Goal: Find specific page/section: Find specific page/section

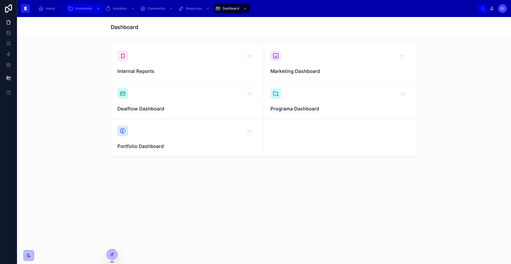
click at [94, 10] on div "scrollable content" at bounding box center [97, 8] width 7 height 9
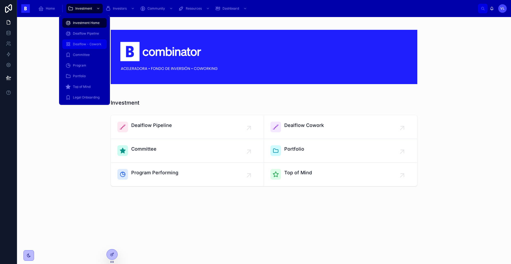
click at [95, 46] on div "Dealflow - Cowork" at bounding box center [84, 44] width 38 height 9
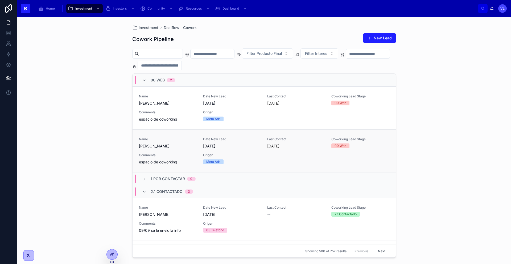
click at [304, 160] on div "Name [PERSON_NAME] Date New Lead [DATE] Last Contact [DATE] Coworking Lead Stag…" at bounding box center [264, 151] width 250 height 28
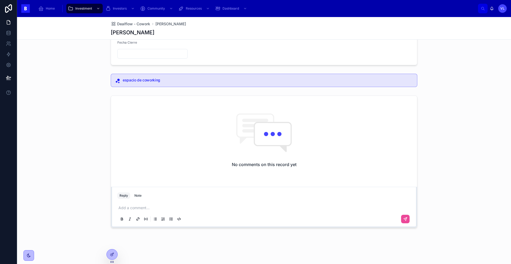
scroll to position [12, 0]
